Goal: Information Seeking & Learning: Learn about a topic

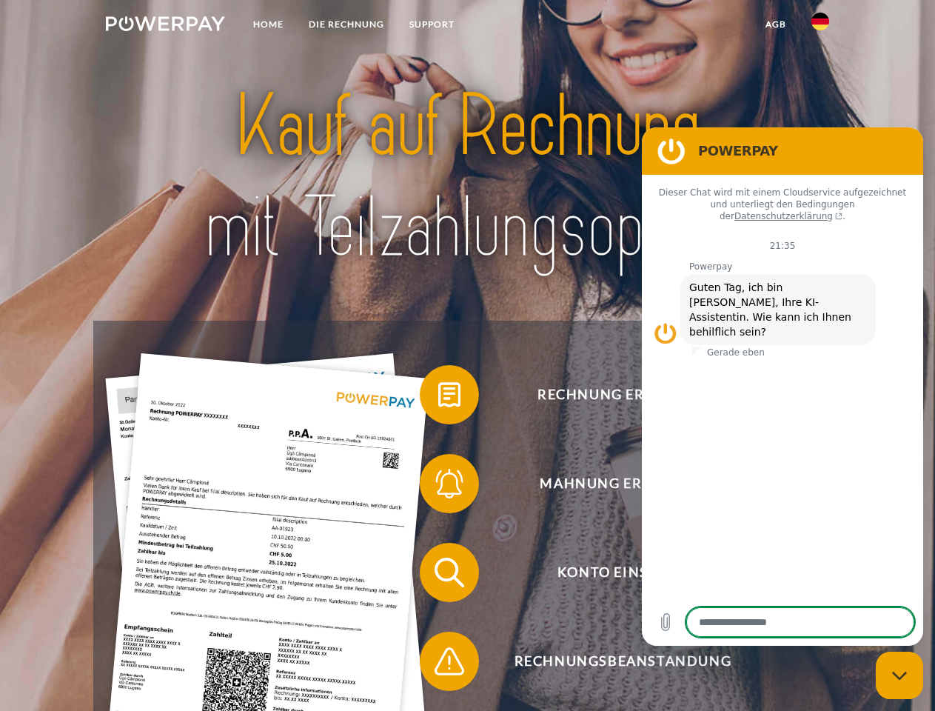
click at [165, 26] on img at bounding box center [165, 23] width 119 height 15
click at [820, 26] on img at bounding box center [820, 22] width 18 height 18
click at [775, 24] on link "agb" at bounding box center [776, 24] width 46 height 27
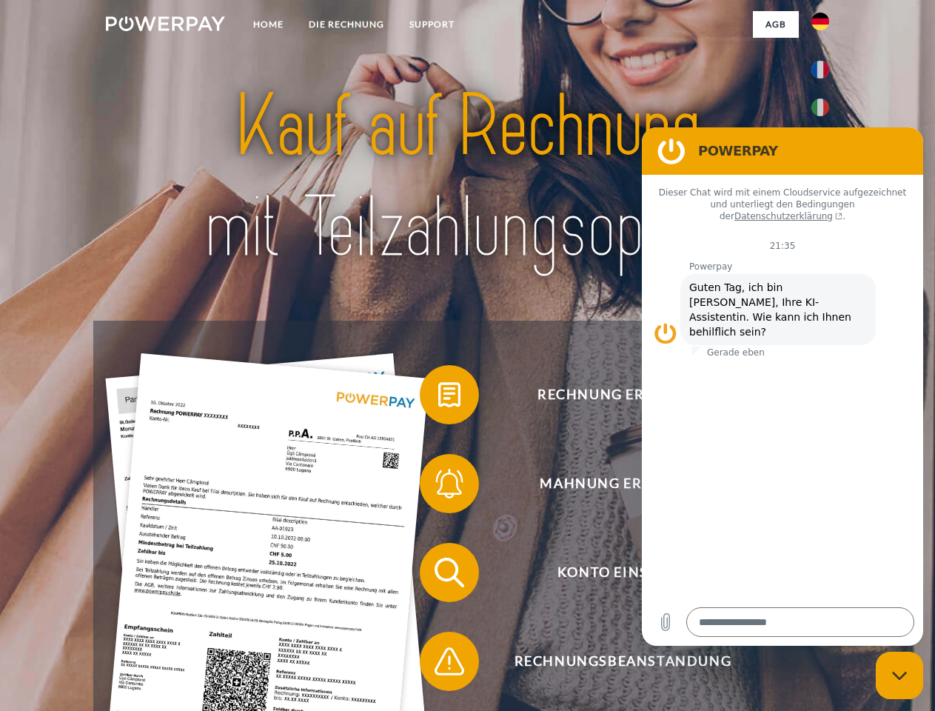
click at [438, 397] on span at bounding box center [427, 394] width 74 height 74
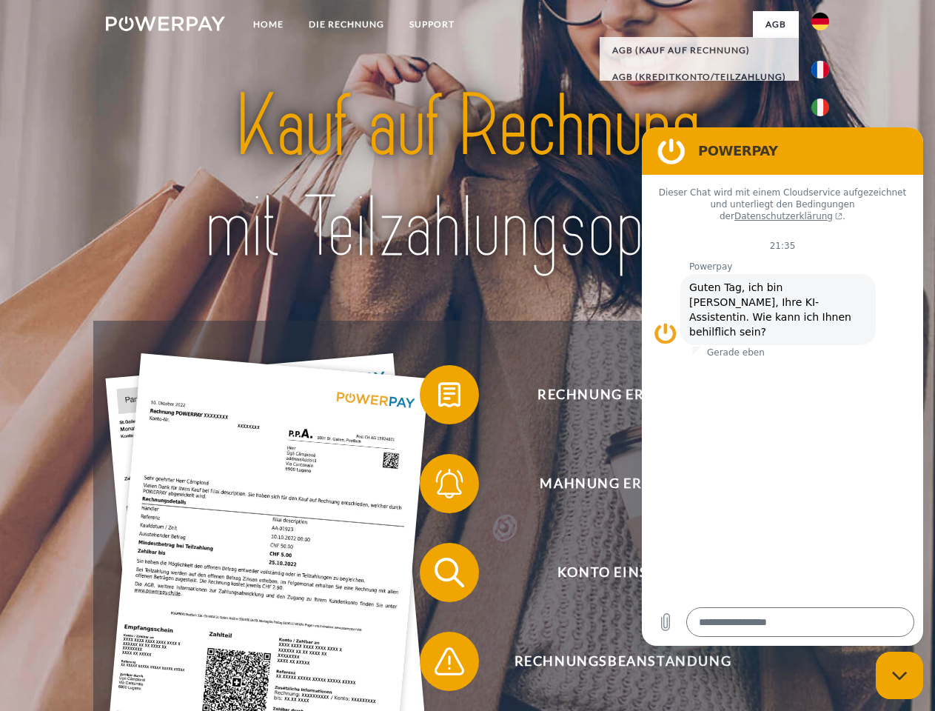
click at [438, 486] on div "Rechnung erhalten? Mahnung erhalten? Konto einsehen" at bounding box center [467, 616] width 748 height 592
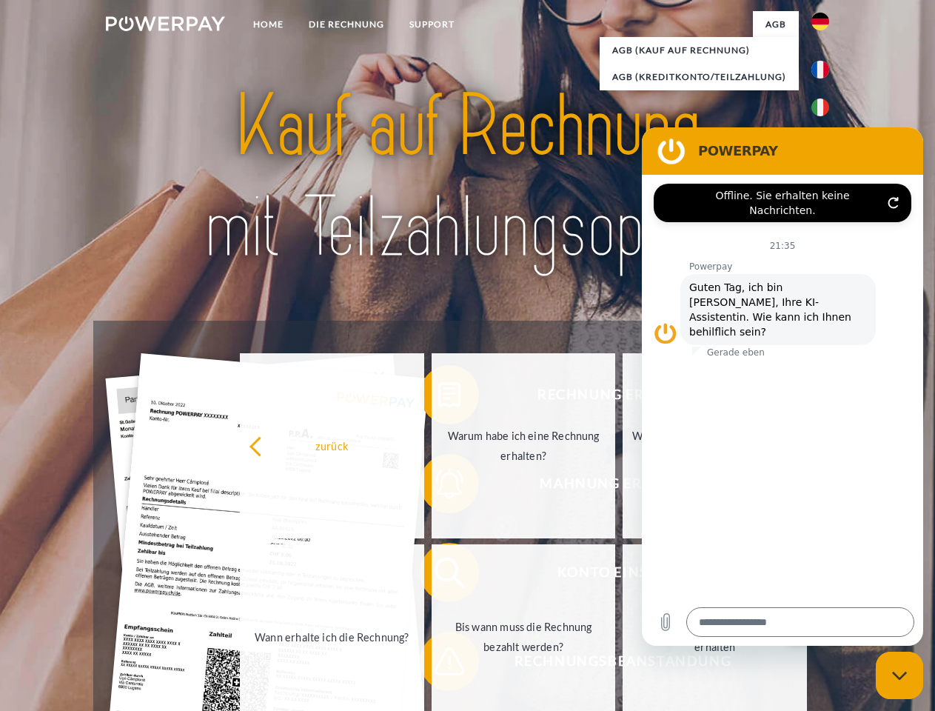
click at [438, 575] on link "Bis wann muss die Rechnung bezahlt werden?" at bounding box center [524, 636] width 184 height 185
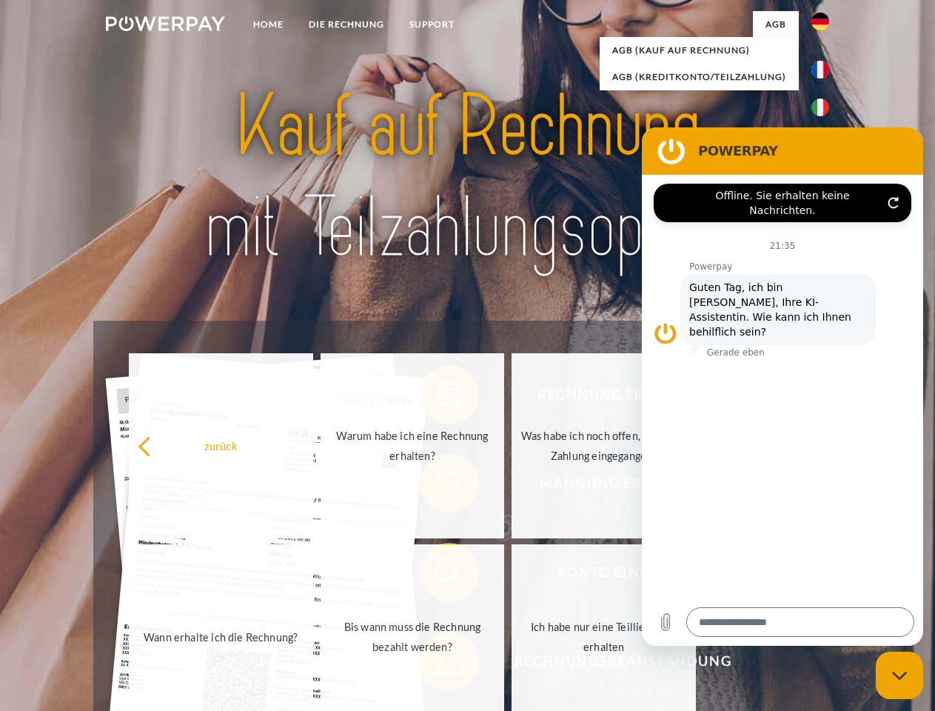
click at [438, 664] on span at bounding box center [427, 661] width 74 height 74
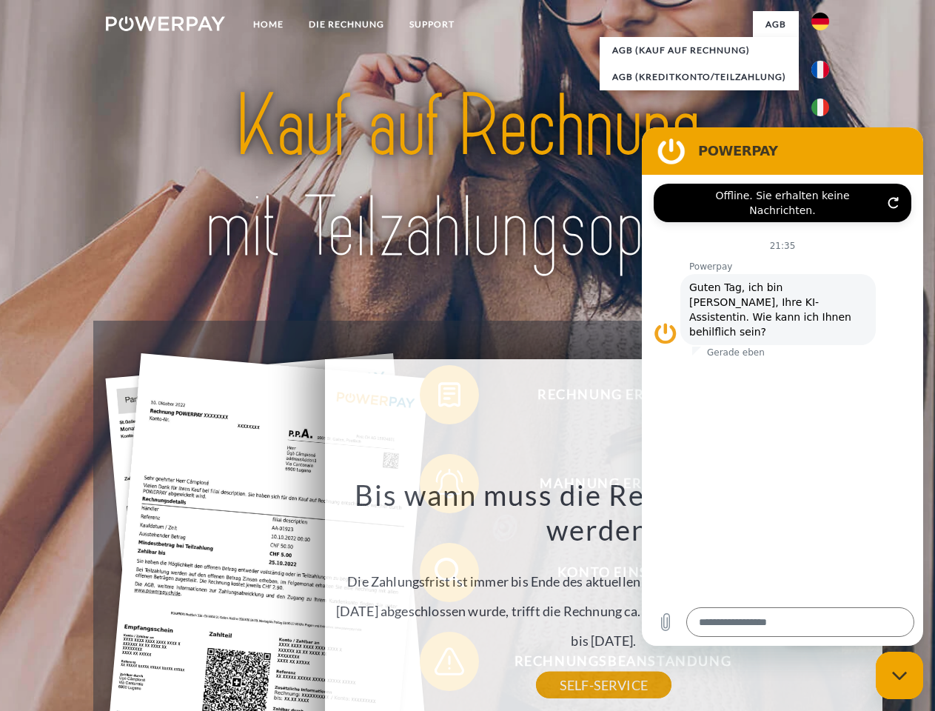
click at [899, 675] on icon "Messaging-Fenster schließen" at bounding box center [900, 676] width 16 height 10
type textarea "*"
